Goal: Task Accomplishment & Management: Manage account settings

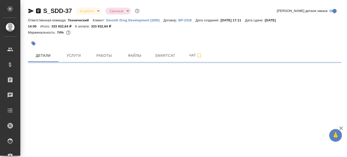
select select "RU"
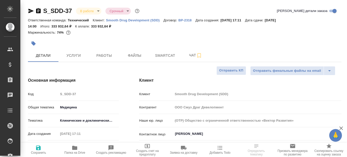
type textarea "x"
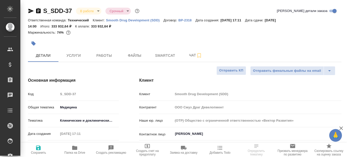
type textarea "x"
type input "[PERSON_NAME]"
type input "Павлова Антонина a.pavlova"
type textarea "x"
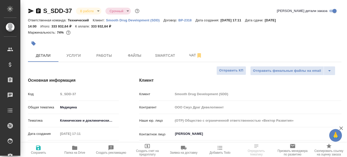
type textarea "x"
click at [173, 56] on span "Smartcat" at bounding box center [165, 55] width 24 height 6
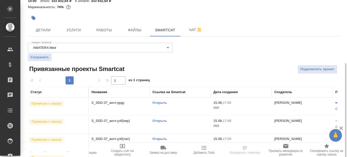
scroll to position [55, 0]
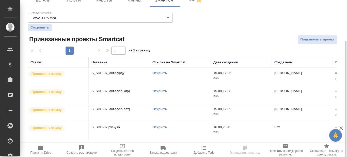
click at [157, 73] on link "Открыть" at bounding box center [159, 73] width 14 height 4
click at [162, 74] on link "Открыть" at bounding box center [159, 73] width 14 height 4
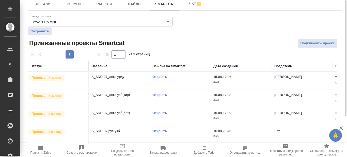
scroll to position [0, 0]
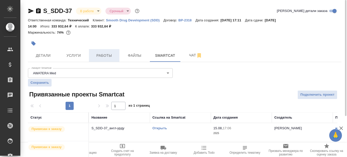
click at [105, 56] on span "Работы" at bounding box center [104, 55] width 24 height 6
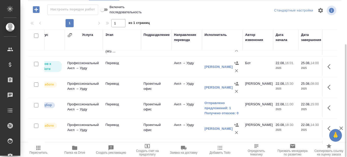
scroll to position [76, 0]
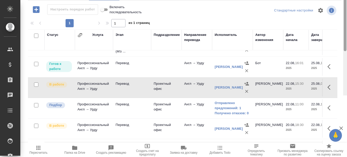
scroll to position [0, 0]
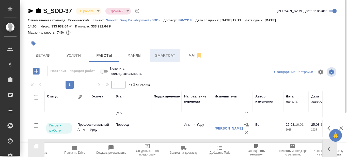
click at [160, 55] on span "Smartcat" at bounding box center [165, 55] width 24 height 6
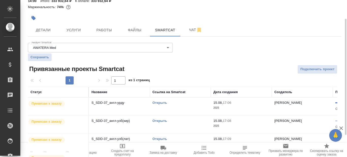
scroll to position [51, 0]
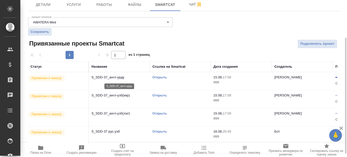
click at [135, 76] on p "S_SDD-37_англ-урду" at bounding box center [119, 77] width 56 height 5
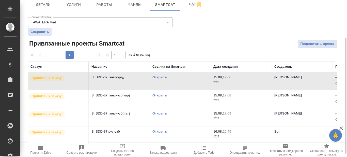
scroll to position [0, 0]
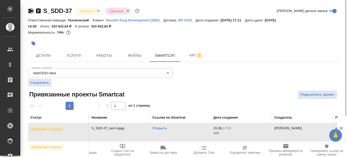
click at [30, 11] on icon "button" at bounding box center [31, 11] width 6 height 6
click at [108, 57] on span "Работы" at bounding box center [104, 55] width 24 height 6
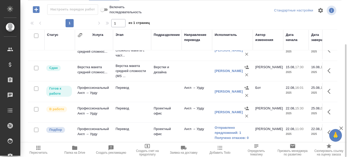
scroll to position [76, 0]
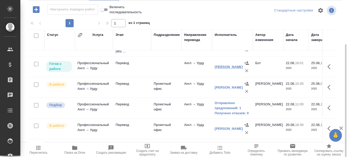
click at [221, 67] on link "[PERSON_NAME]" at bounding box center [229, 67] width 28 height 4
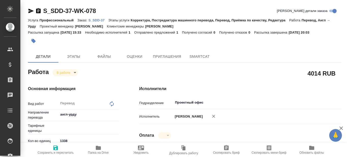
type textarea "x"
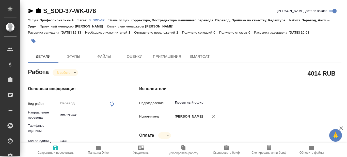
type textarea "x"
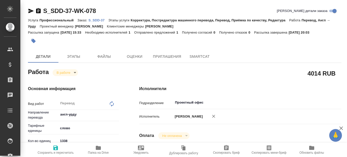
type textarea "x"
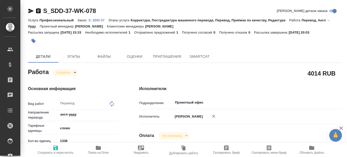
type textarea "x"
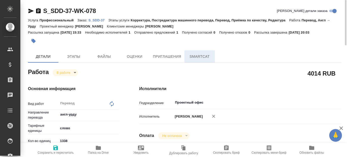
click at [206, 57] on span "SmartCat" at bounding box center [199, 56] width 24 height 6
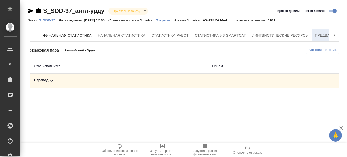
click at [322, 35] on span "Предварительный перевод" at bounding box center [343, 35] width 57 height 6
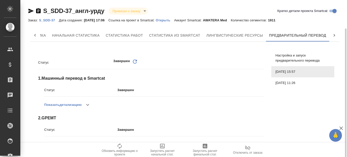
scroll to position [15, 0]
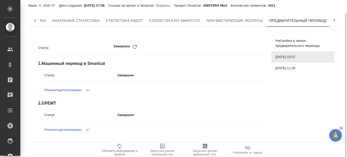
click at [89, 131] on icon "button" at bounding box center [88, 130] width 6 height 6
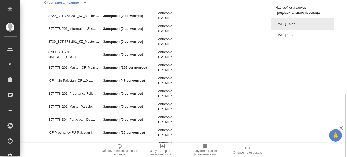
scroll to position [157, 0]
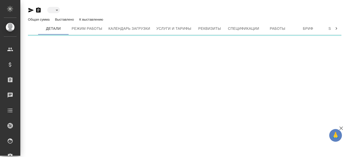
type input "active"
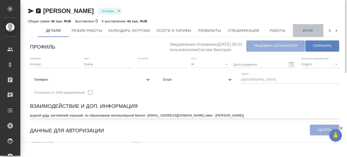
click at [311, 30] on span "Бриф" at bounding box center [308, 30] width 24 height 6
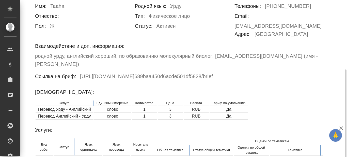
scroll to position [71, 0]
